Goal: Contribute content

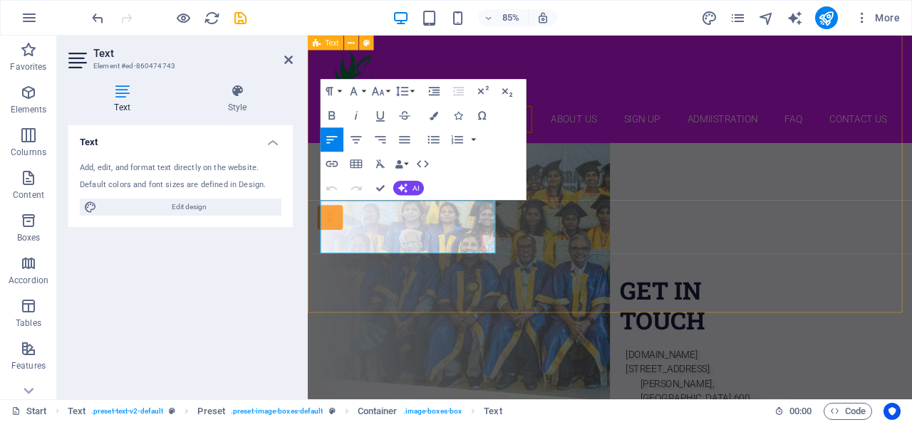
scroll to position [2090, 0]
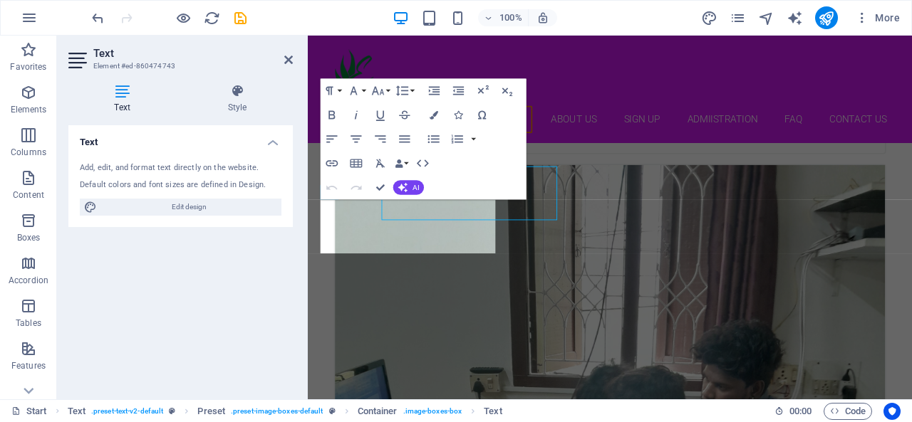
scroll to position [2090, 0]
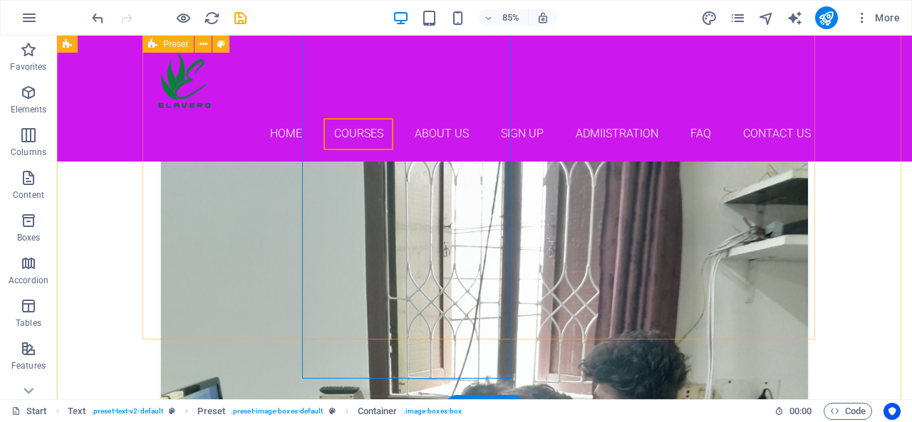
scroll to position [2051, 0]
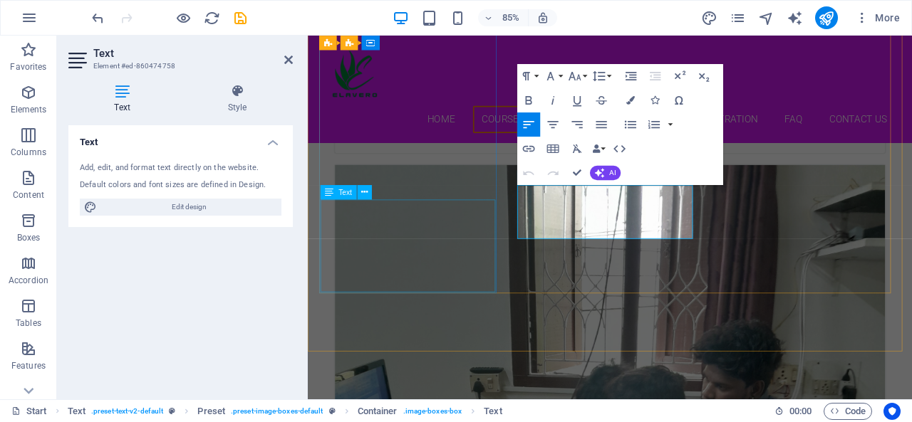
scroll to position [2090, 0]
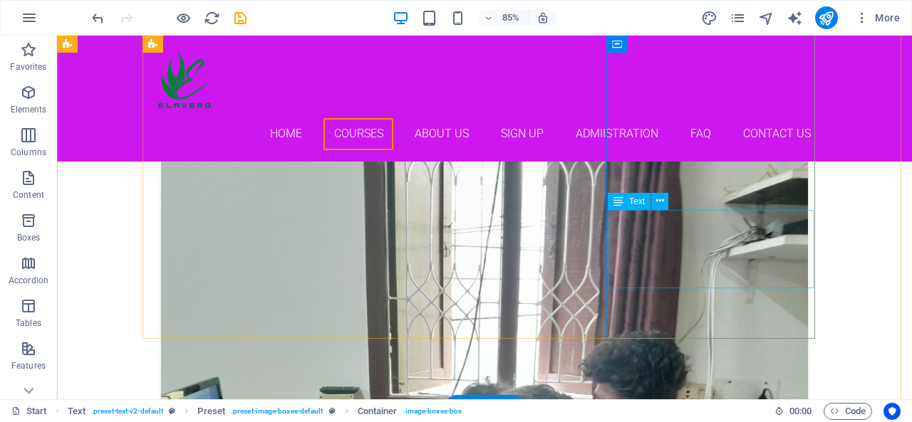
scroll to position [2051, 0]
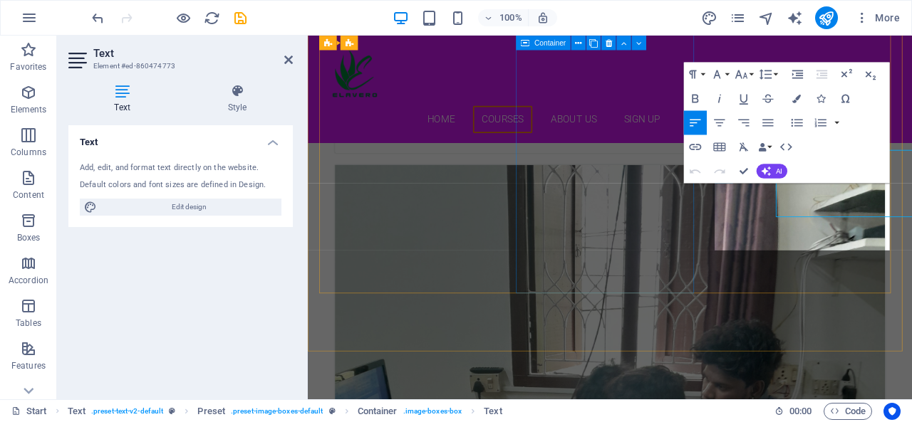
scroll to position [2091, 0]
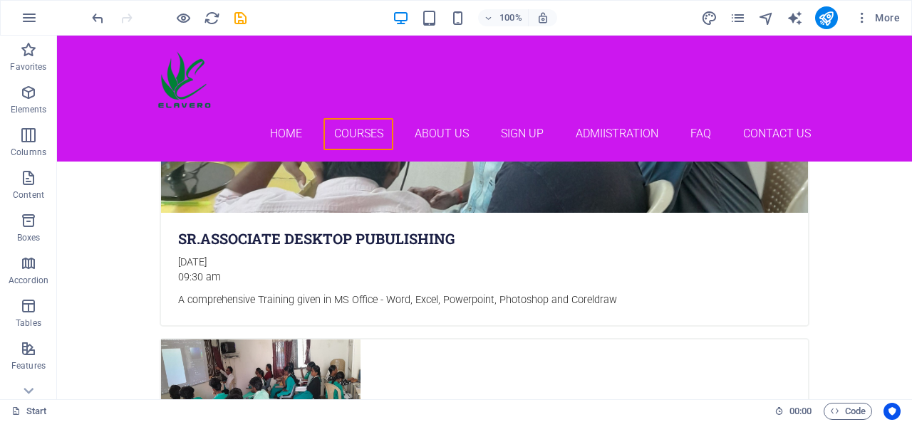
scroll to position [2439, 0]
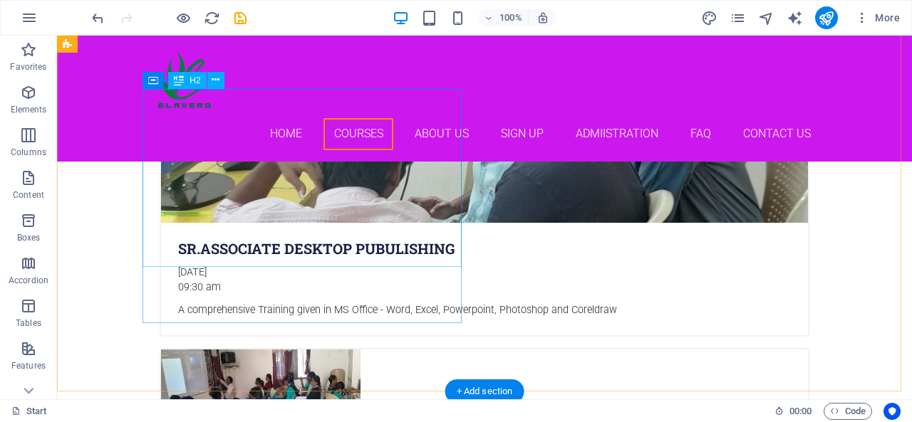
click at [234, 208] on div "H3 Banner Container H2 Menu Bar Menu Logo Button Container H4 Spacer Button Pre…" at bounding box center [484, 218] width 855 height 364
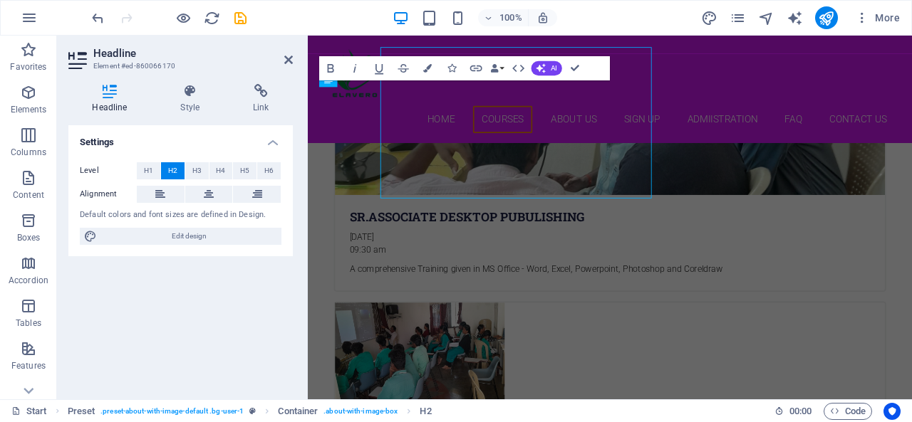
scroll to position [2478, 0]
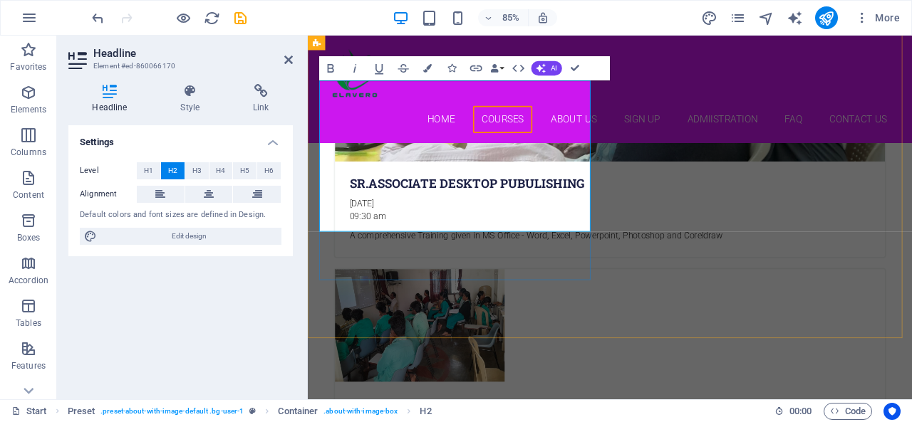
drag, startPoint x: 476, startPoint y: 144, endPoint x: 307, endPoint y: 150, distance: 168.9
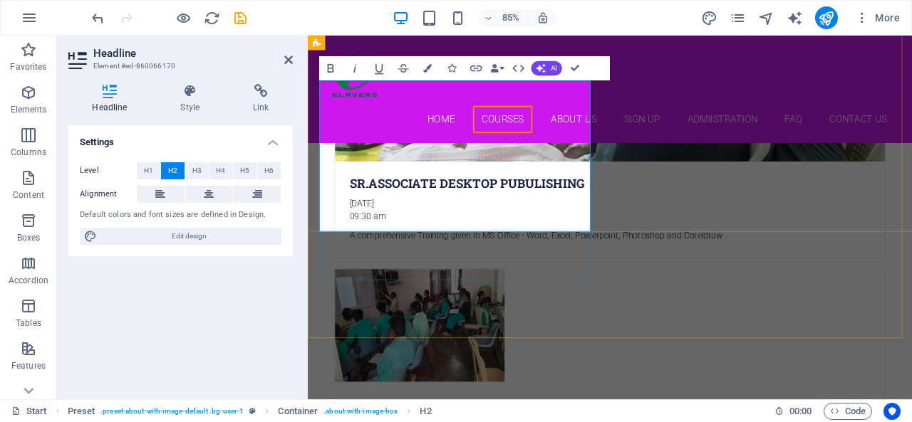
drag, startPoint x: 543, startPoint y: 183, endPoint x: 325, endPoint y: 177, distance: 218.0
drag, startPoint x: 463, startPoint y: 254, endPoint x: 327, endPoint y: 217, distance: 141.2
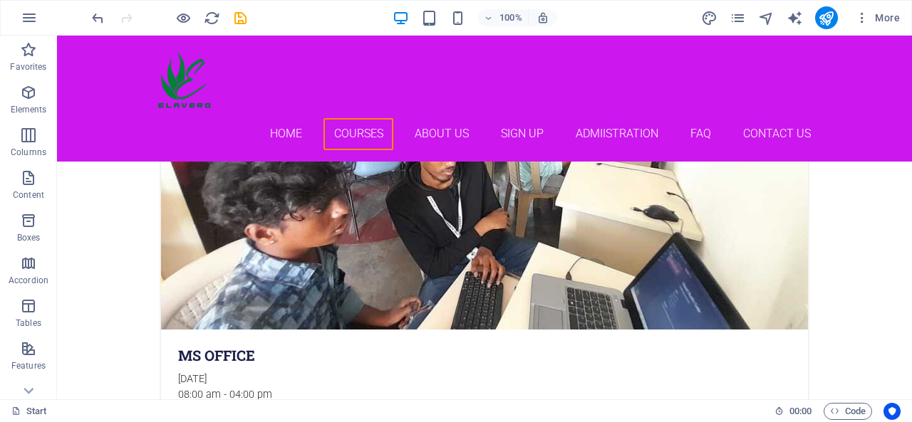
scroll to position [3198, 0]
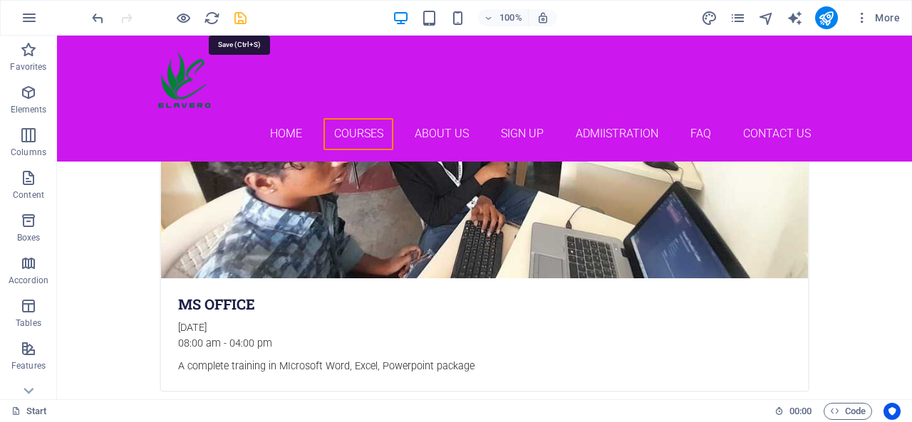
click at [237, 19] on icon "save" at bounding box center [240, 18] width 16 height 16
